Goal: Task Accomplishment & Management: Manage account settings

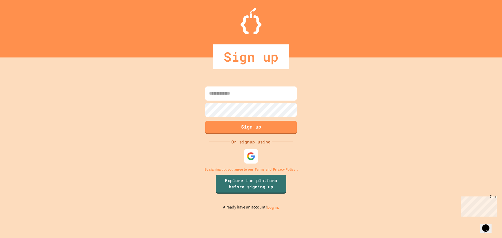
click at [248, 159] on img at bounding box center [251, 156] width 9 height 9
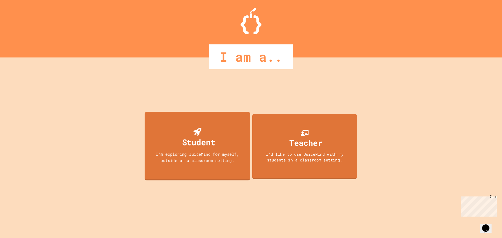
click at [184, 131] on div "Student" at bounding box center [197, 138] width 36 height 21
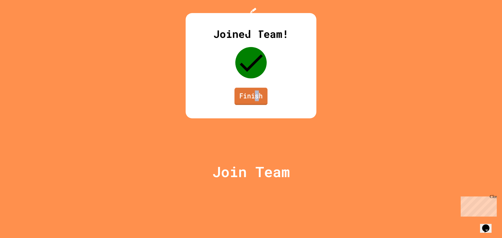
click at [258, 105] on link "Finish" at bounding box center [251, 96] width 33 height 17
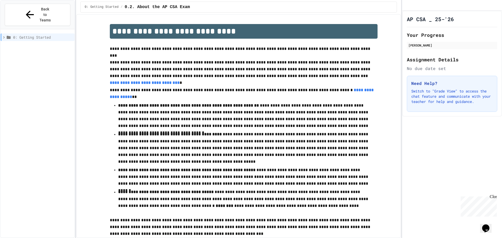
click at [220, 47] on p "**********" at bounding box center [244, 49] width 268 height 7
drag, startPoint x: 493, startPoint y: 195, endPoint x: 952, endPoint y: 389, distance: 498.1
click at [493, 195] on div "Close" at bounding box center [493, 198] width 7 height 7
click at [41, 14] on button "Back to Teams" at bounding box center [38, 15] width 66 height 22
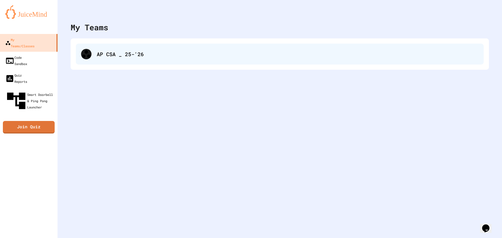
click at [124, 59] on div "AP CSA _ 25-'26" at bounding box center [280, 54] width 408 height 21
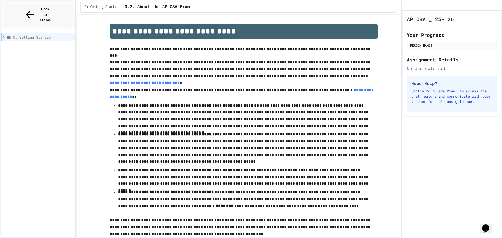
click at [26, 11] on icon at bounding box center [30, 15] width 8 height 8
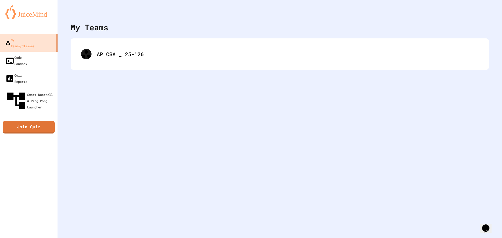
click at [21, 16] on img at bounding box center [28, 12] width 47 height 14
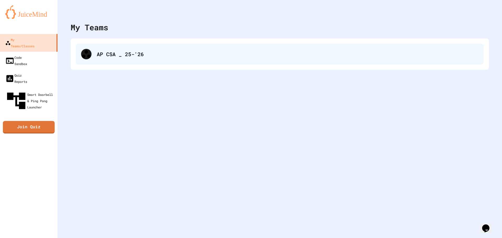
click at [158, 50] on div "AP CSA _ 25-'26" at bounding box center [280, 54] width 408 height 21
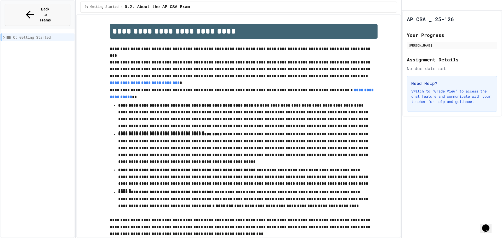
click at [28, 5] on button "Back to Teams" at bounding box center [38, 15] width 66 height 22
